Goal: Transaction & Acquisition: Purchase product/service

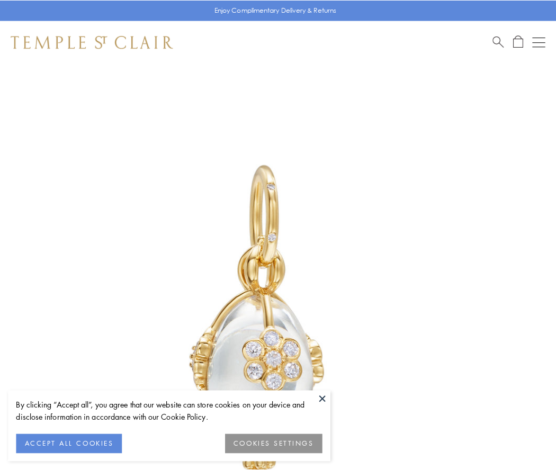
scroll to position [28, 0]
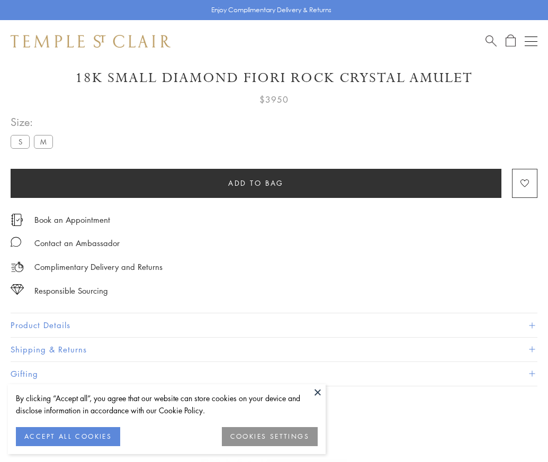
click at [256, 183] on span "Add to bag" at bounding box center [256, 183] width 56 height 12
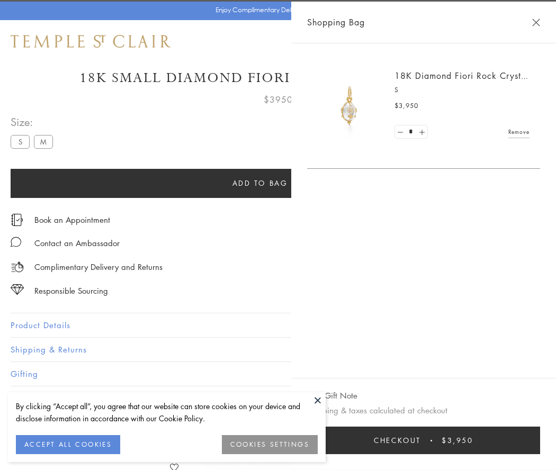
click at [533, 441] on button "Checkout $3,950" at bounding box center [423, 441] width 233 height 28
